Goal: Navigation & Orientation: Understand site structure

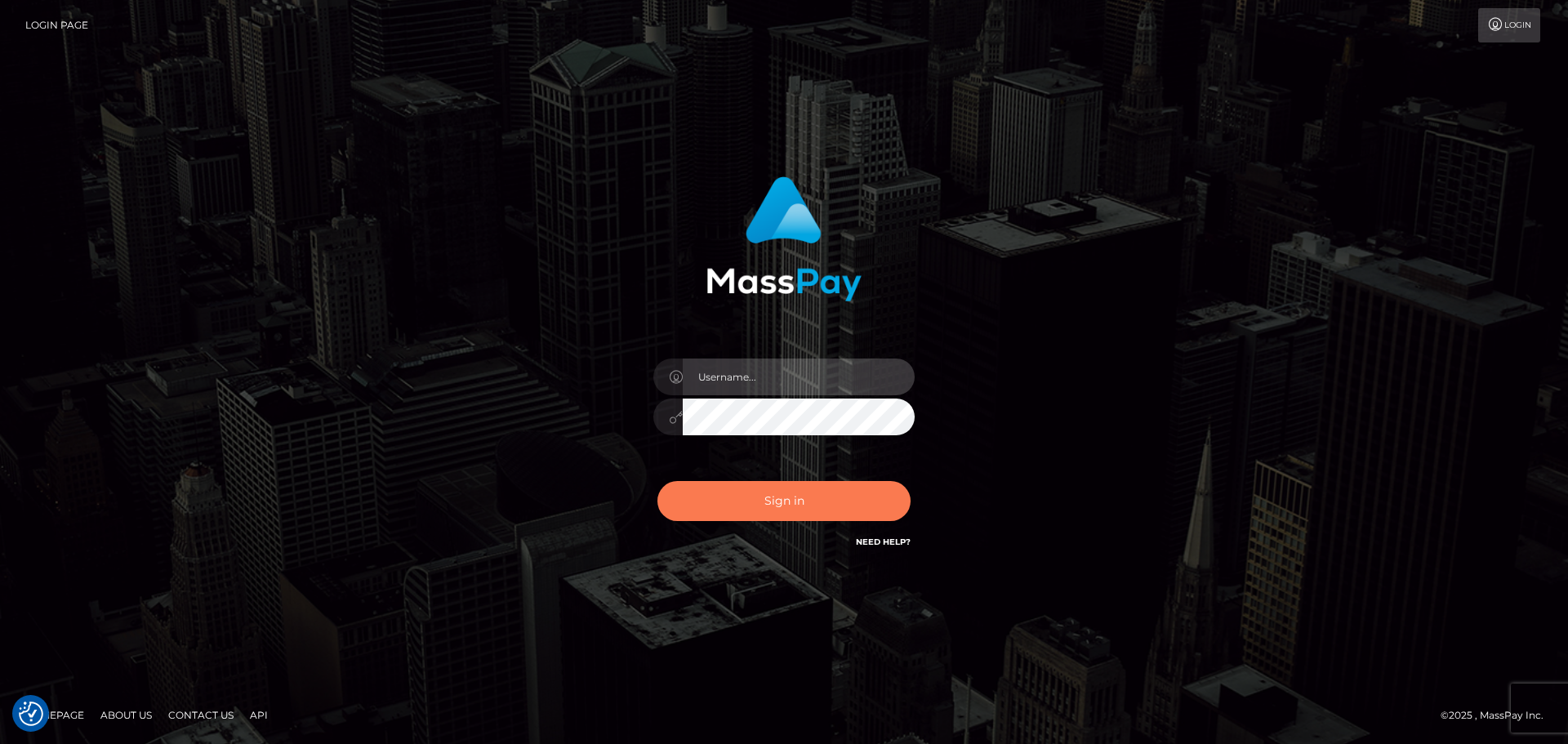
type input "hello.feetfinder"
click at [814, 505] on button "Sign in" at bounding box center [784, 501] width 253 height 40
click at [755, 367] on input "hello.feetfinder" at bounding box center [799, 377] width 232 height 36
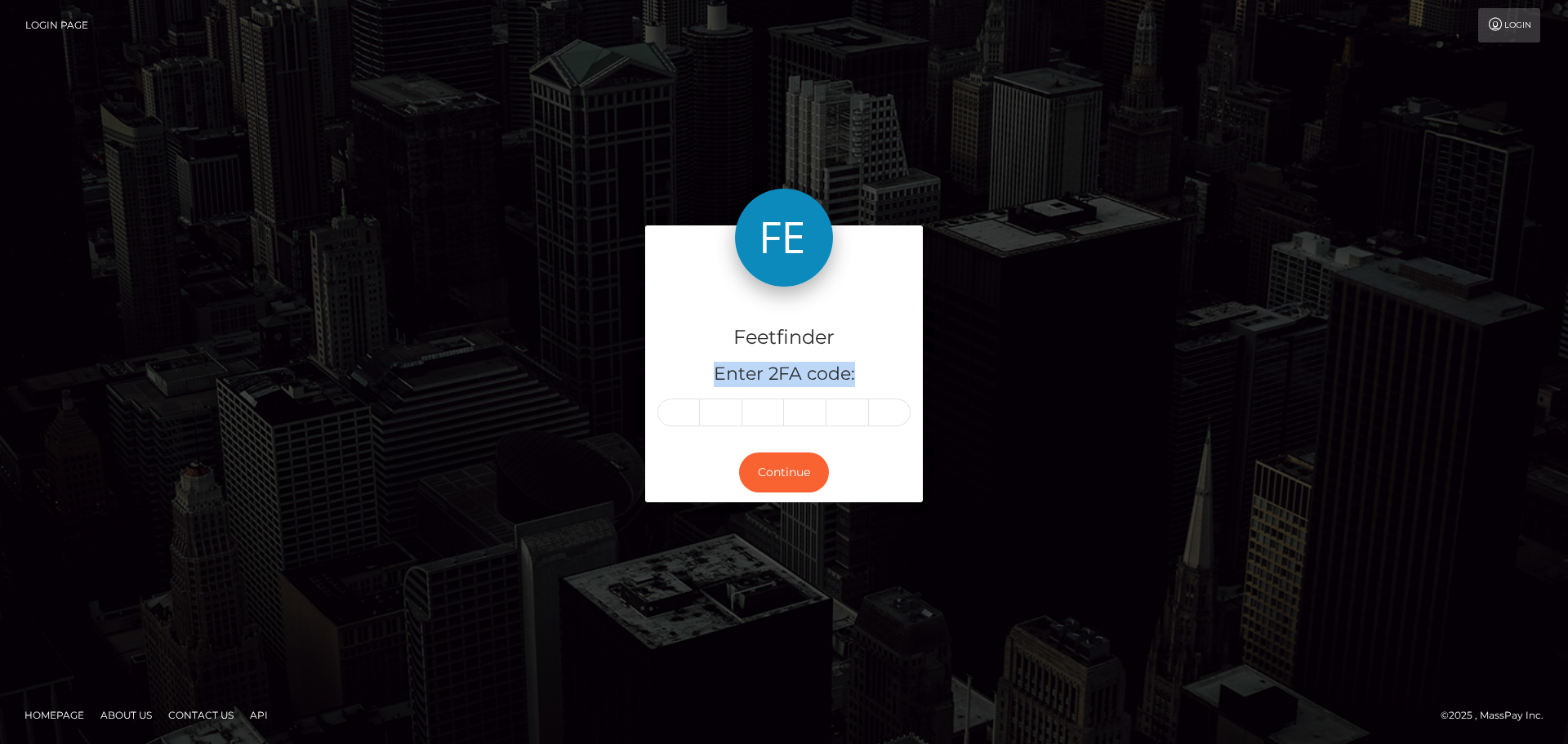
click at [755, 367] on h5 "Enter 2FA code:" at bounding box center [784, 374] width 253 height 25
click at [685, 408] on input "text" at bounding box center [678, 413] width 42 height 28
type input "9"
type input "8"
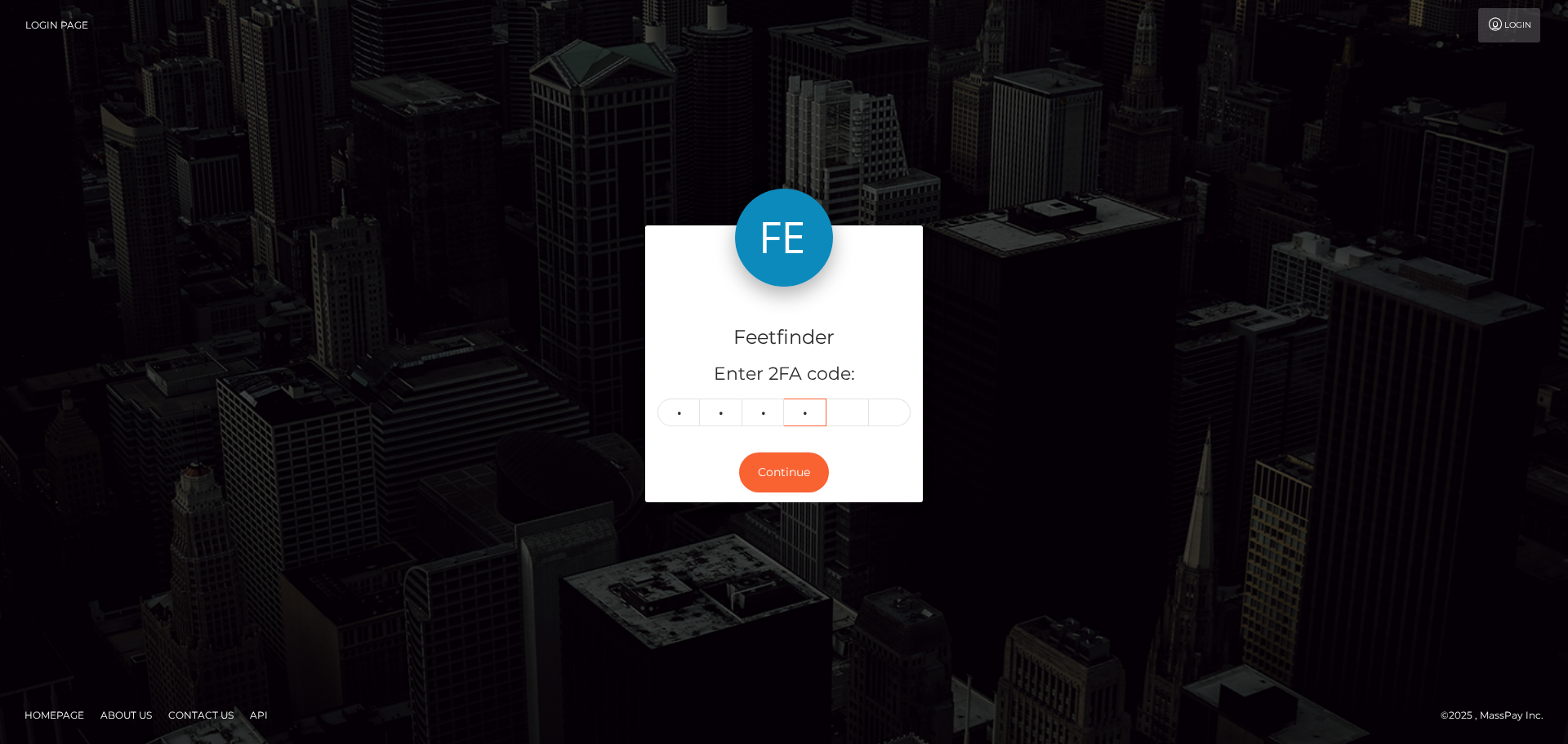
type input "9"
type input "6"
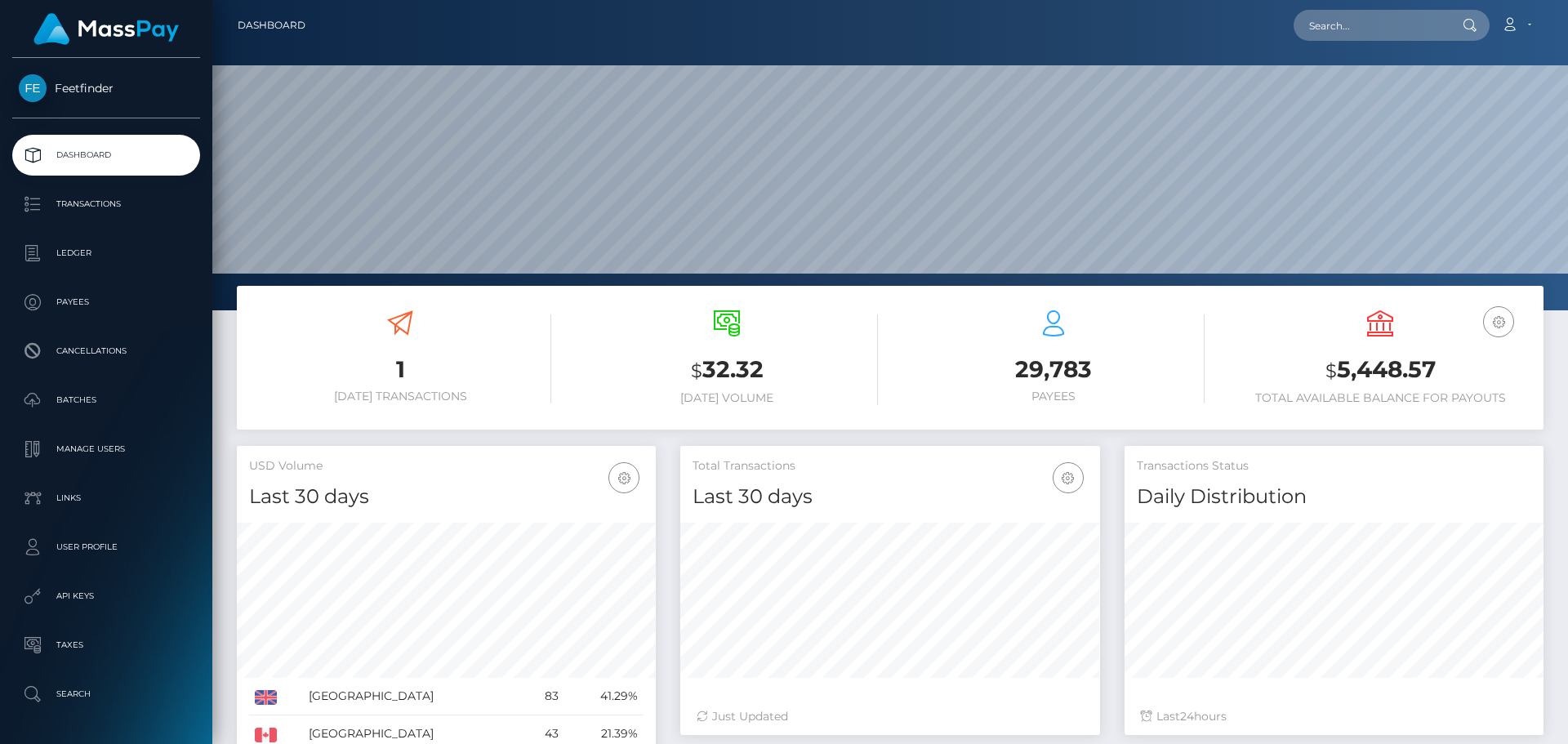
scroll to position [290, 420]
click at [118, 89] on span "Feetfinder" at bounding box center [106, 89] width 188 height 15
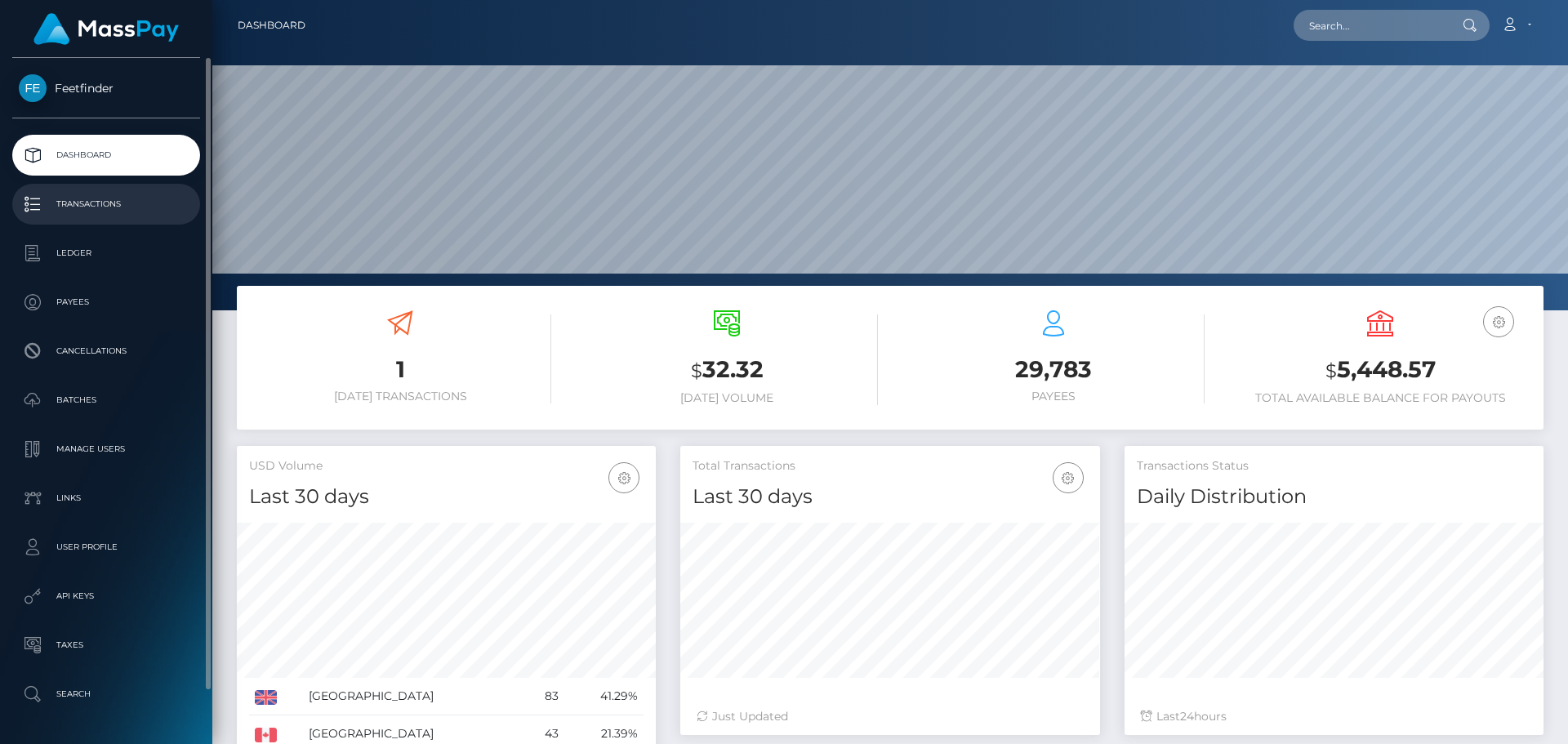
click at [117, 207] on p "Transactions" at bounding box center [106, 204] width 175 height 24
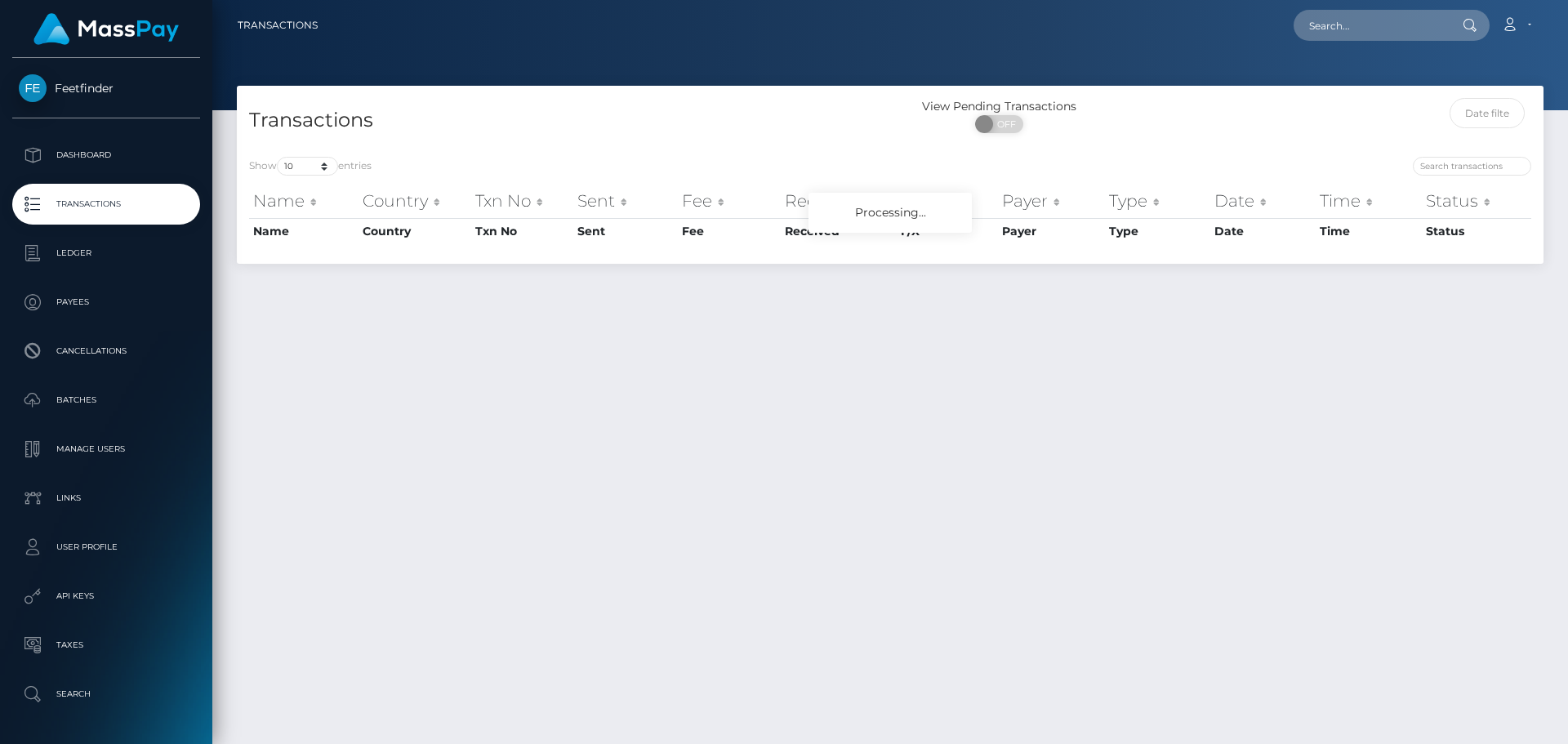
click at [119, 256] on p "Ledger" at bounding box center [106, 253] width 175 height 24
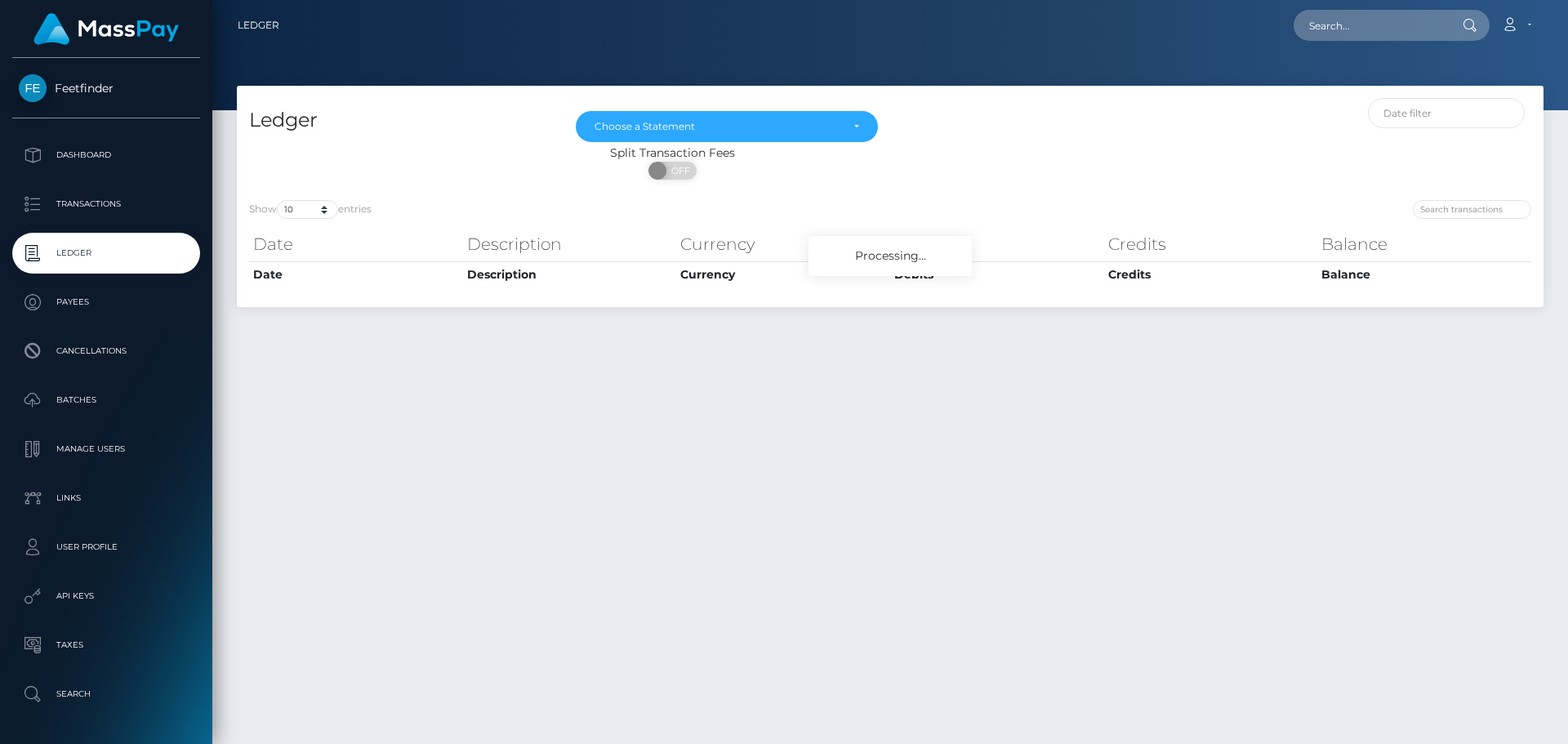
click at [1515, 18] on icon at bounding box center [1509, 24] width 17 height 13
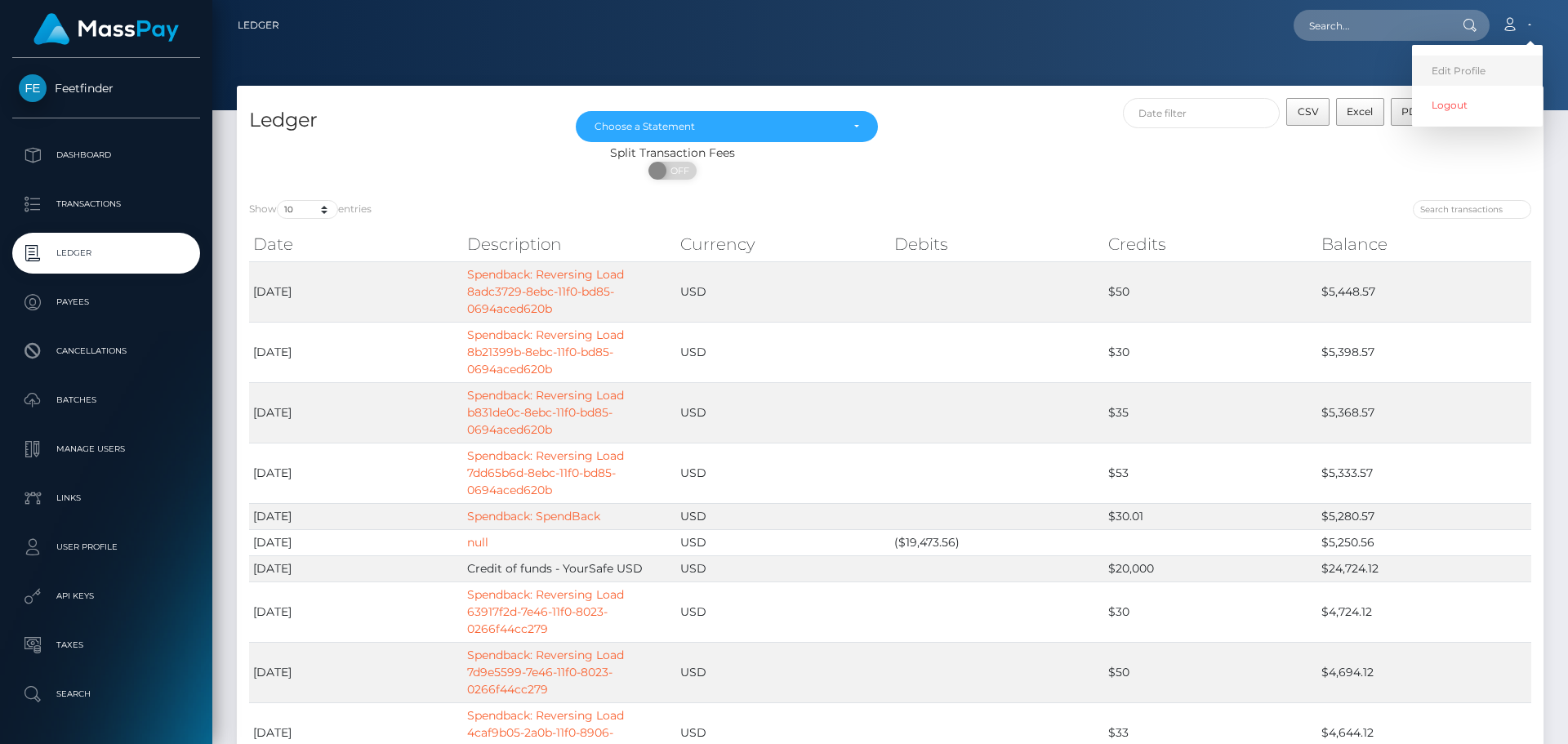
click at [1451, 76] on link "Edit Profile" at bounding box center [1477, 70] width 131 height 30
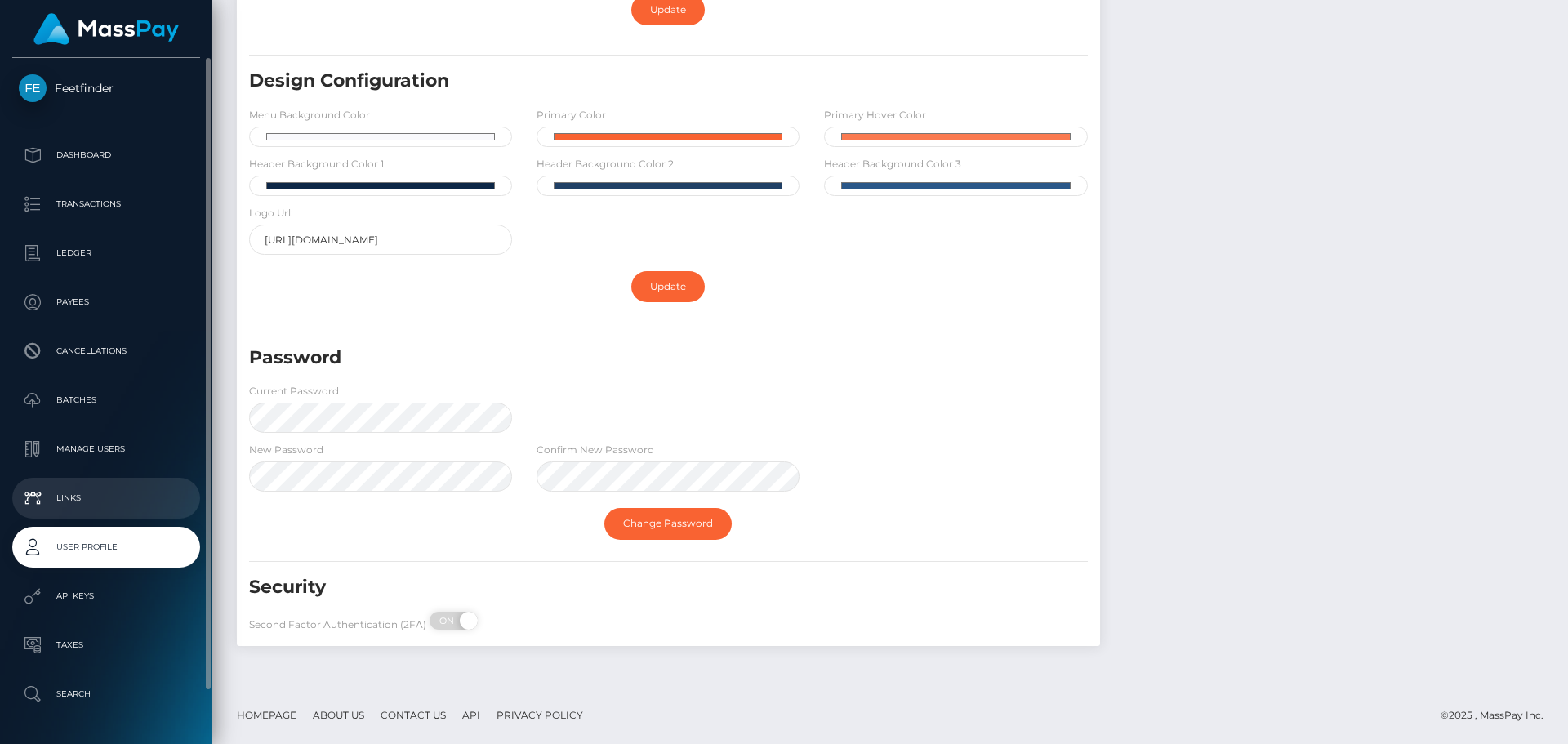
scroll to position [55, 0]
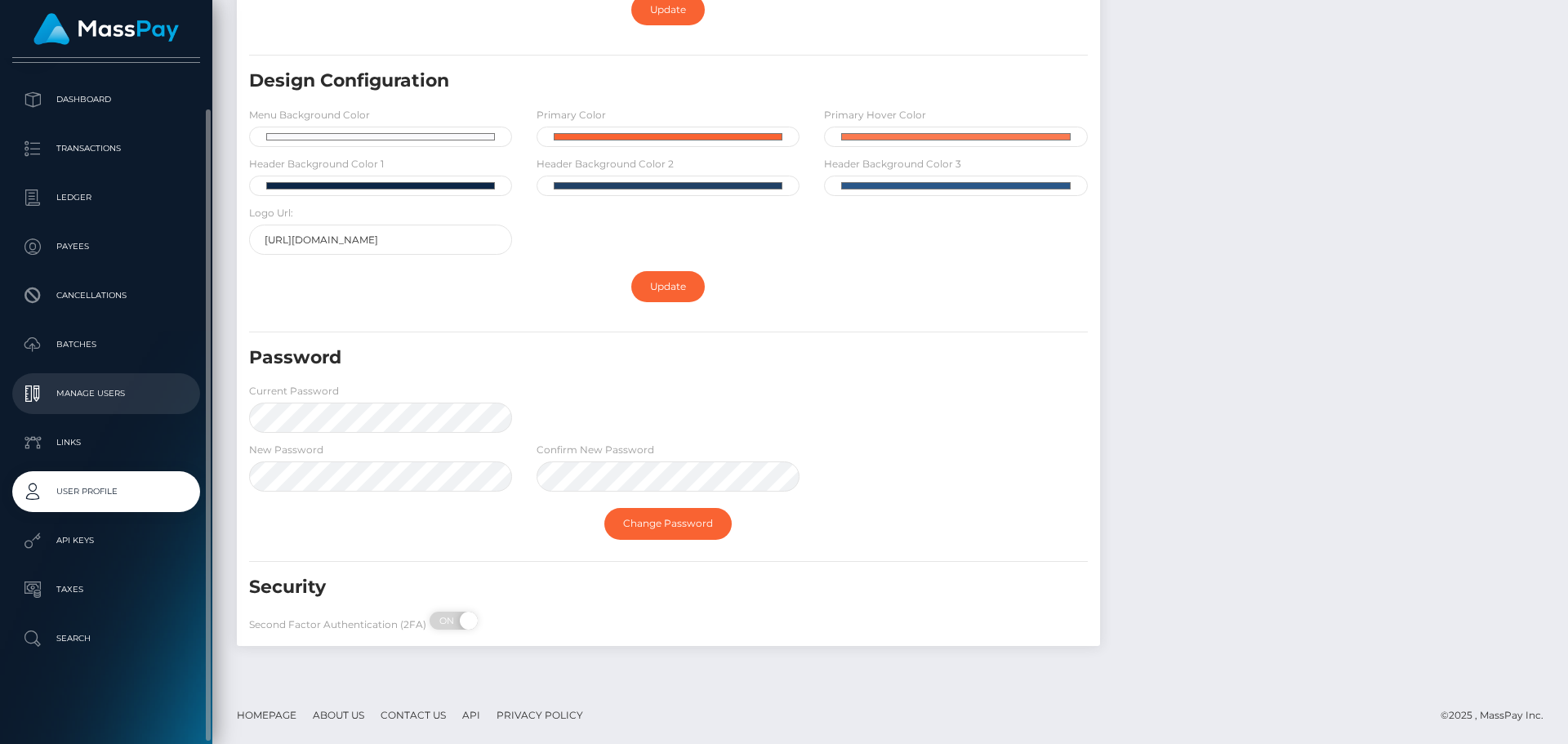
click at [94, 388] on p "Manage Users" at bounding box center [106, 393] width 175 height 24
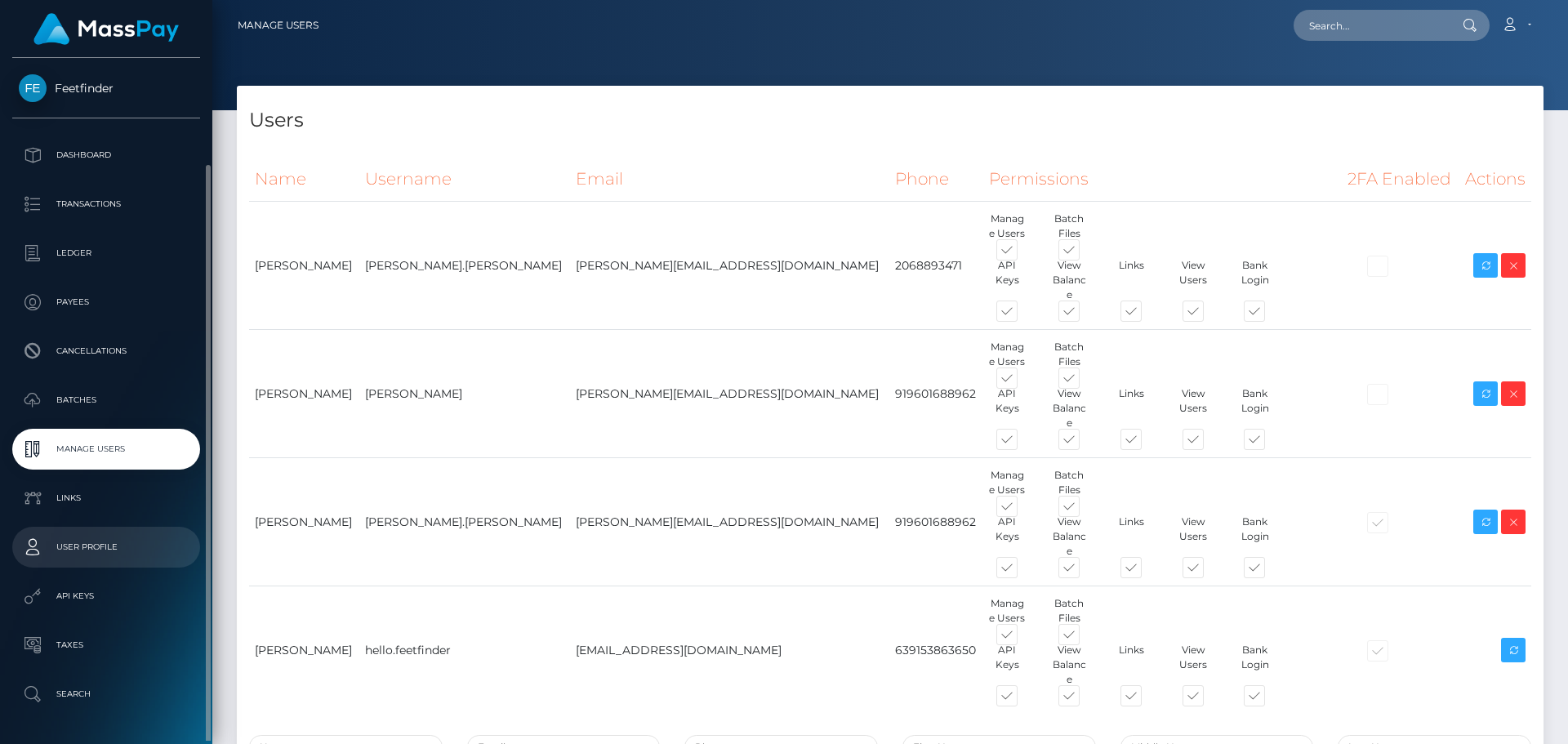
scroll to position [55, 0]
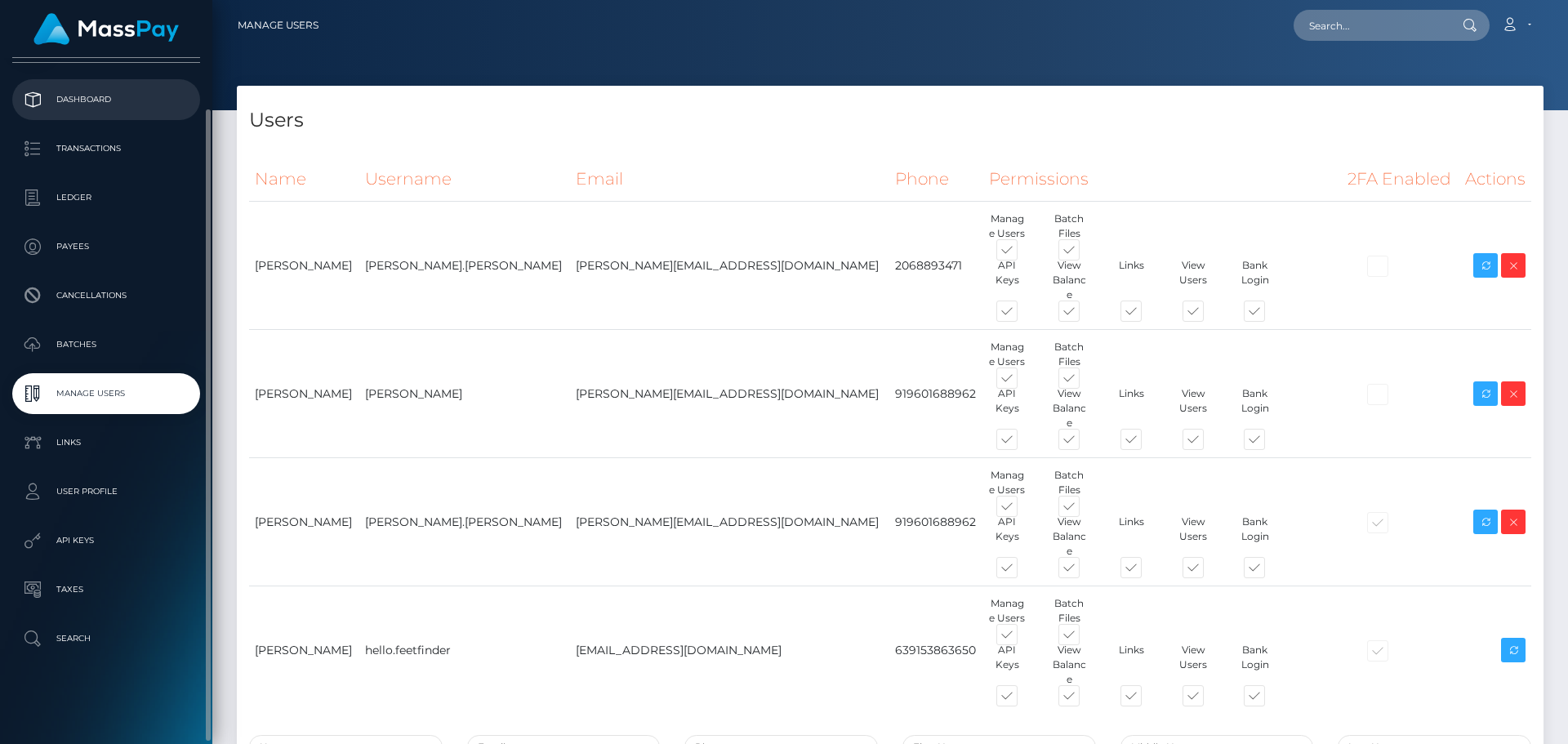
click at [72, 105] on p "Dashboard" at bounding box center [106, 100] width 175 height 24
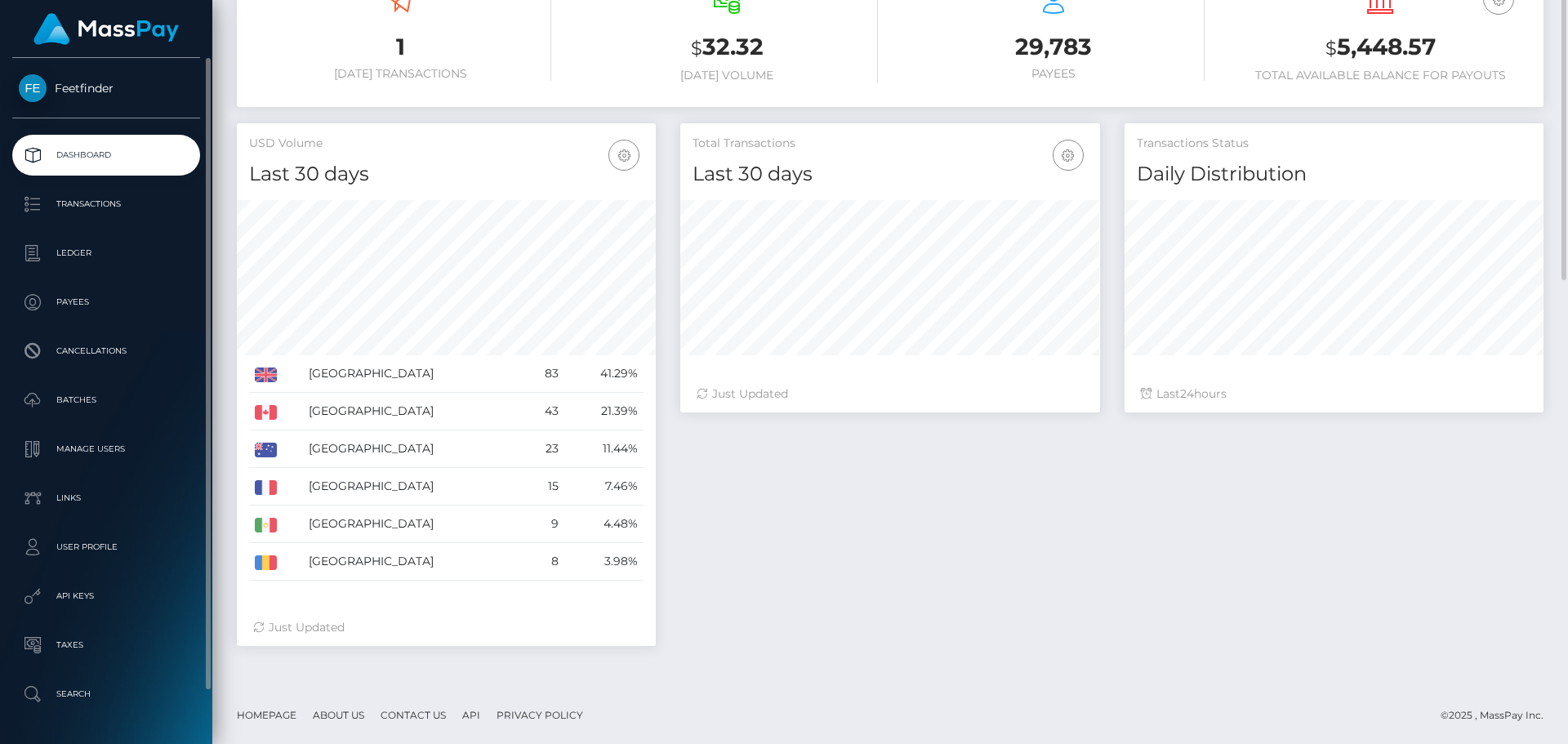
scroll to position [50, 0]
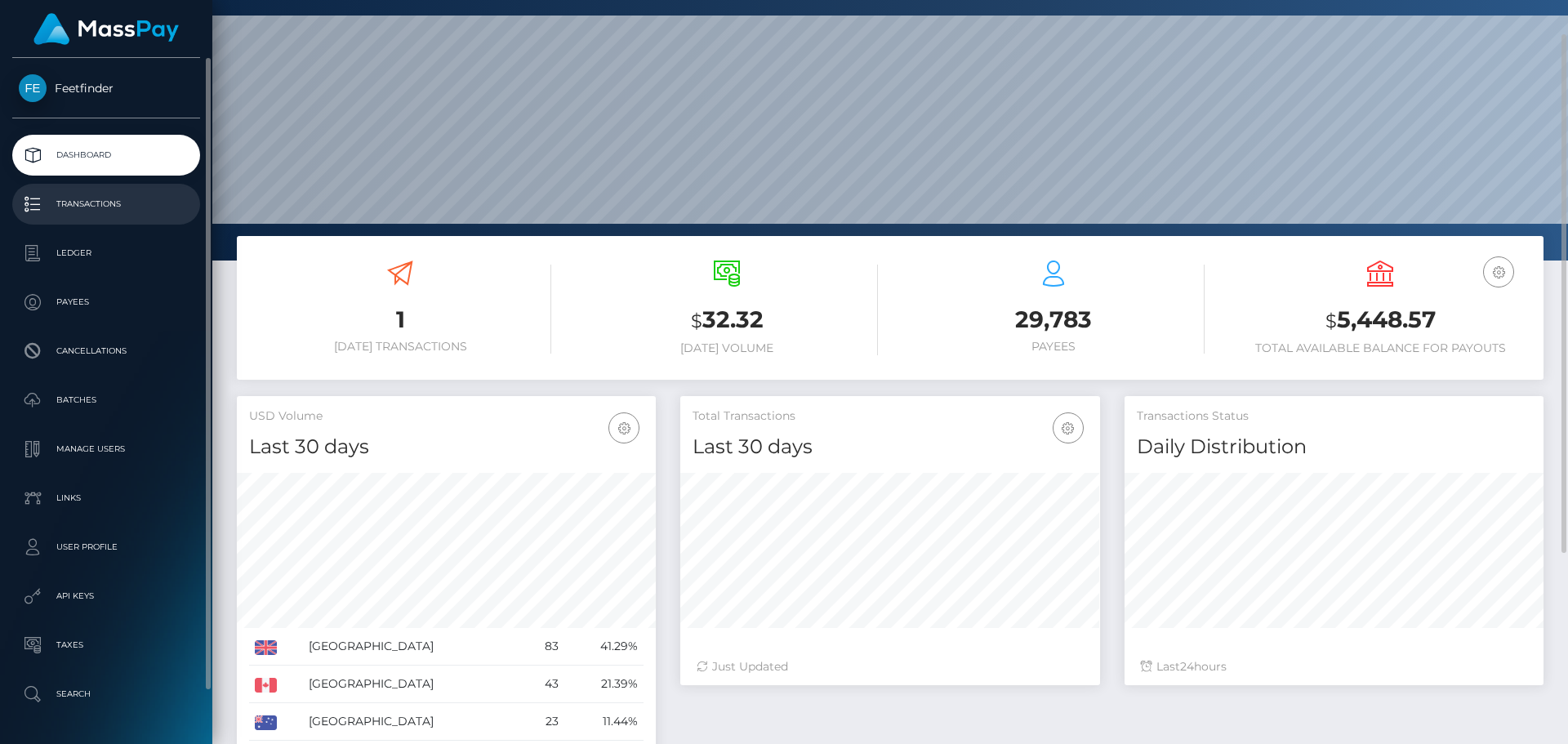
click at [148, 196] on p "Transactions" at bounding box center [106, 204] width 175 height 24
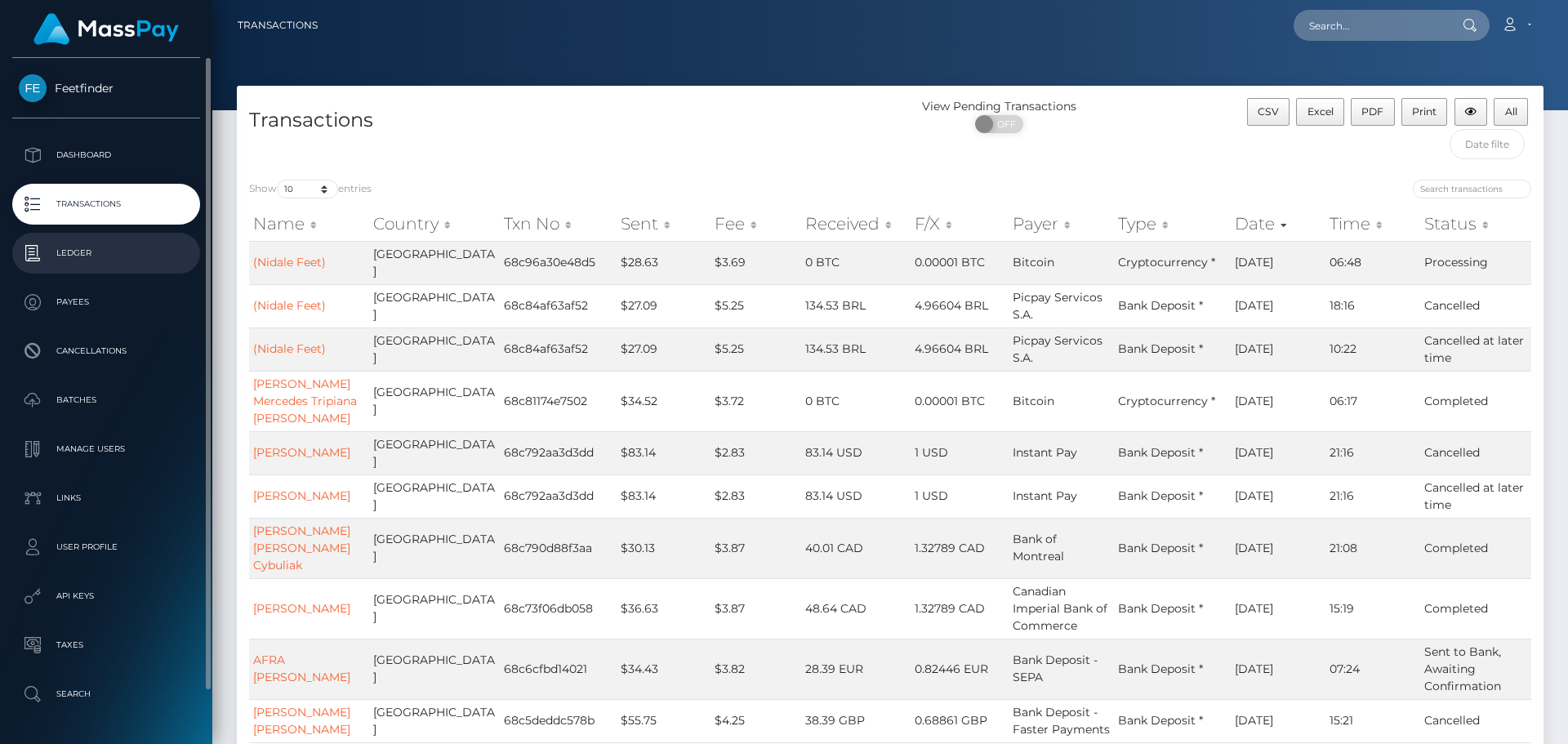
click at [99, 267] on link "Ledger" at bounding box center [106, 253] width 188 height 41
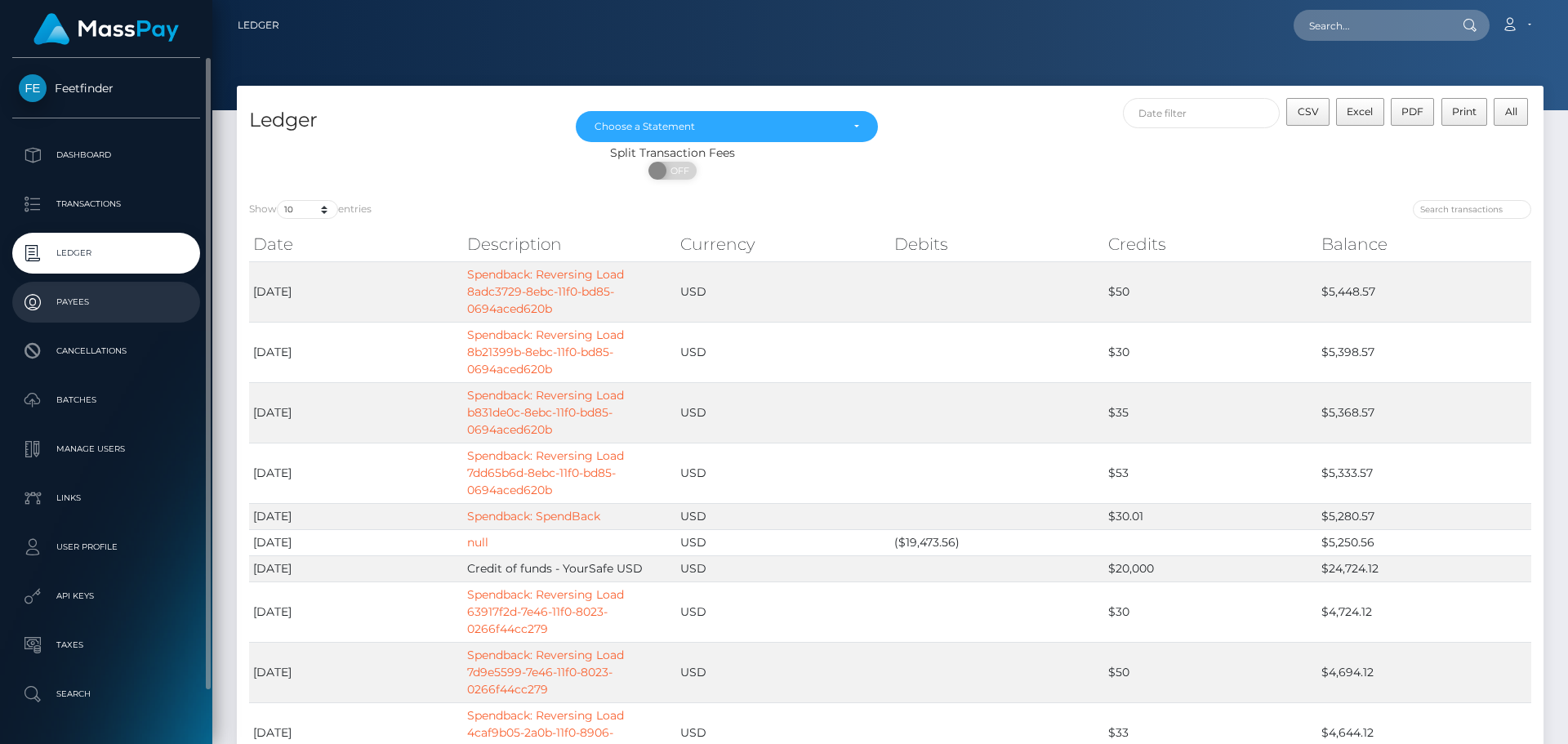
click at [114, 300] on p "Payees" at bounding box center [106, 302] width 175 height 24
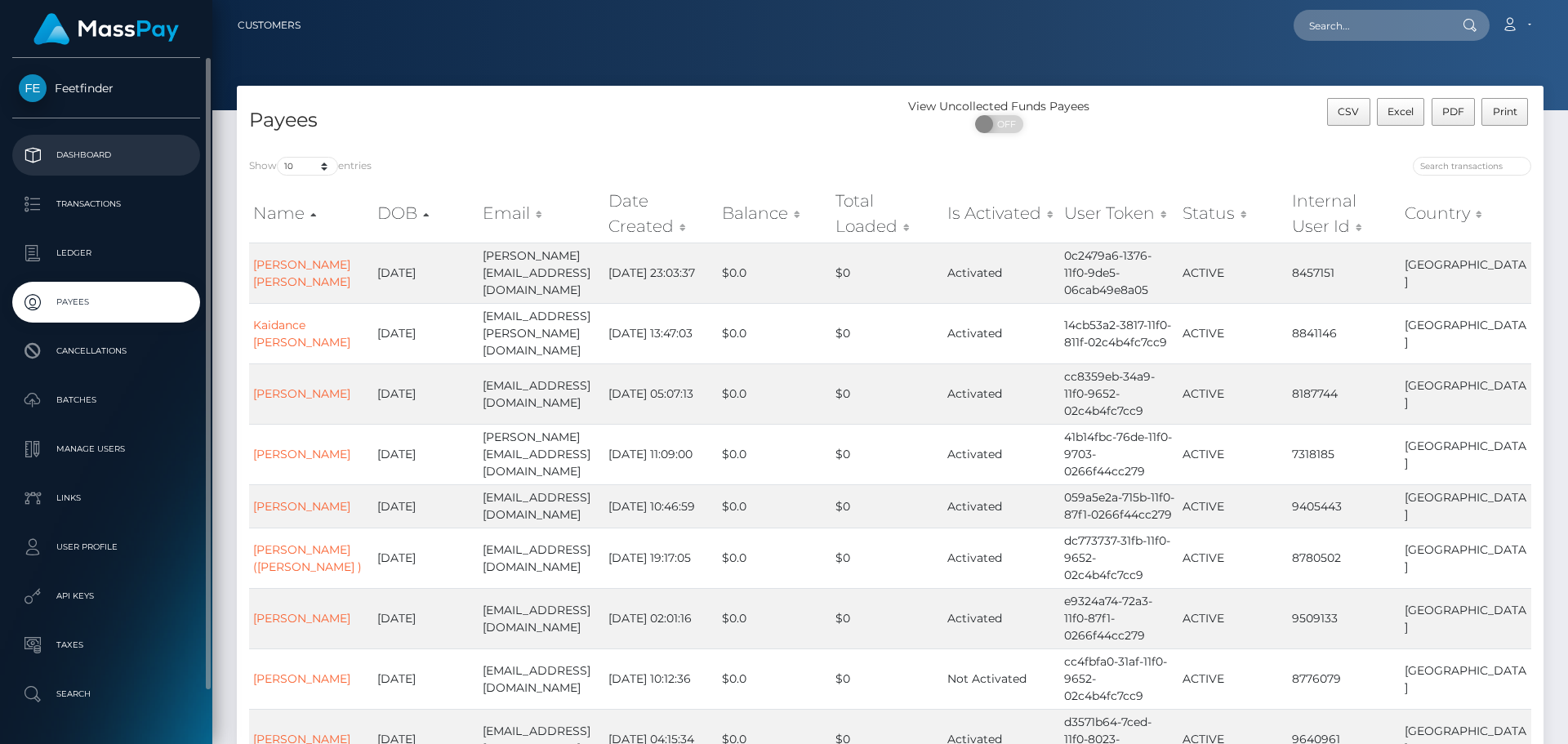
click at [94, 159] on p "Dashboard" at bounding box center [106, 155] width 175 height 24
click at [107, 193] on p "Transactions" at bounding box center [106, 204] width 175 height 24
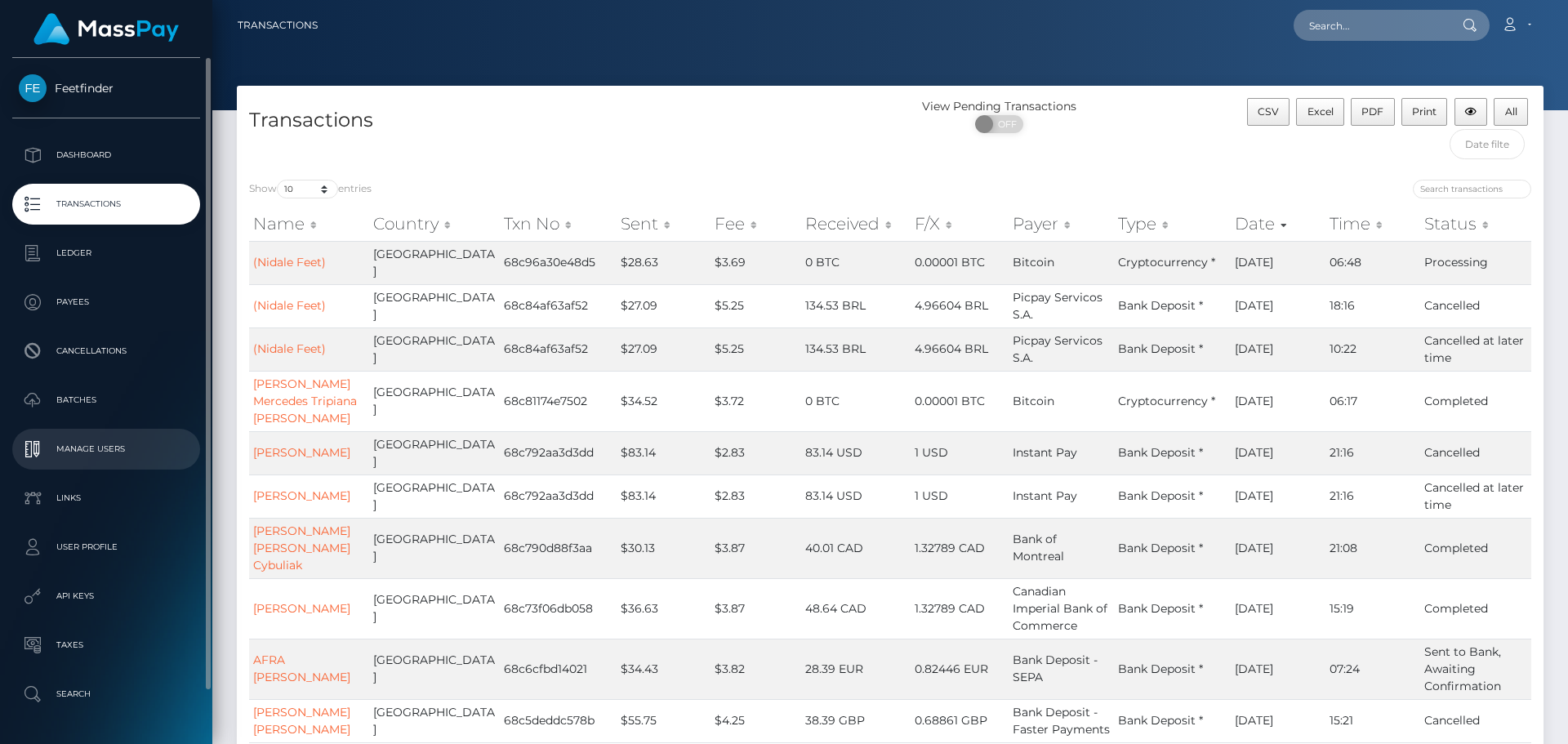
click at [137, 443] on p "Manage Users" at bounding box center [106, 450] width 175 height 24
click at [137, 508] on p "Links" at bounding box center [106, 498] width 175 height 24
click at [113, 508] on p "Links" at bounding box center [106, 498] width 175 height 24
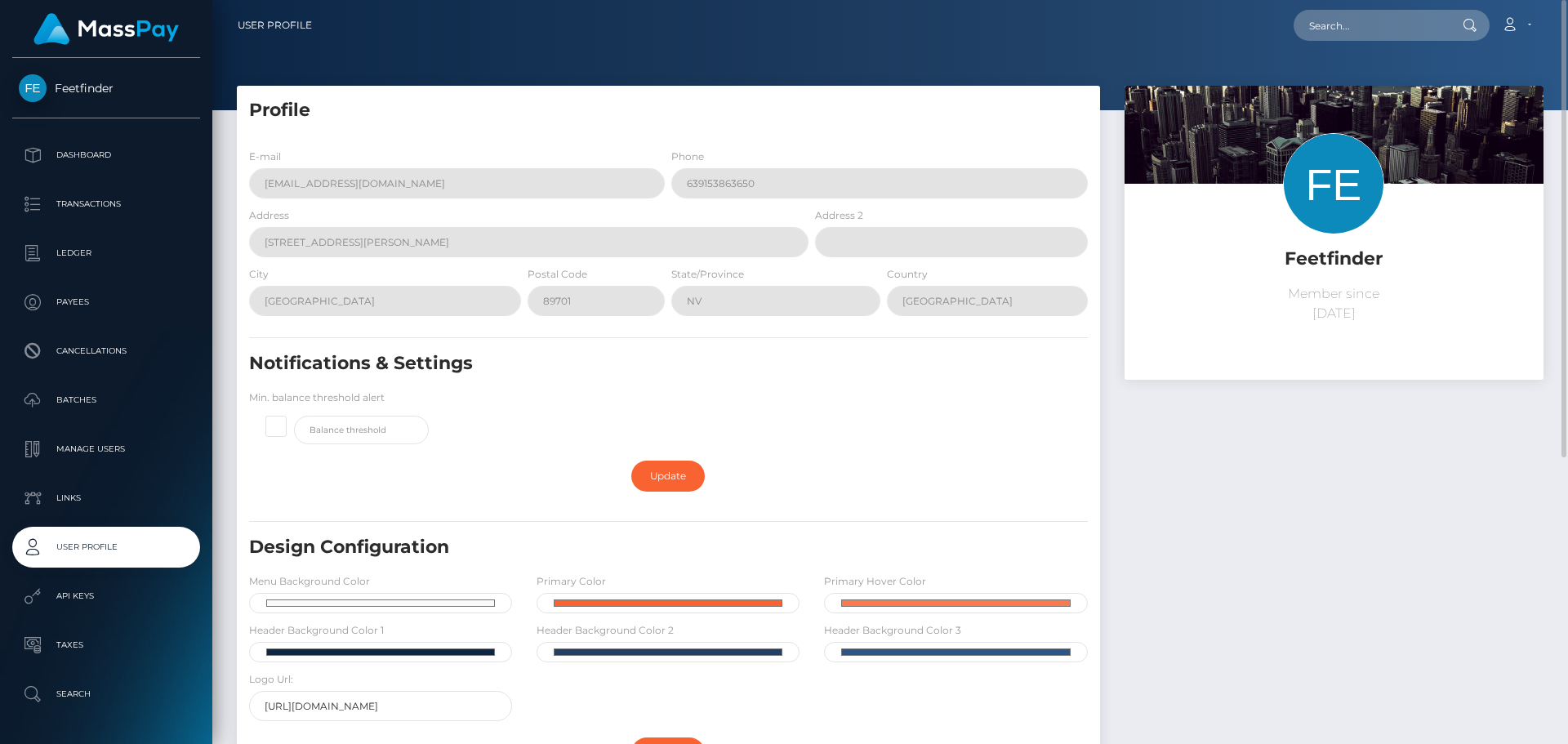
click at [1371, 250] on h5 "Feetfinder" at bounding box center [1334, 259] width 394 height 25
